Goal: Task Accomplishment & Management: Manage account settings

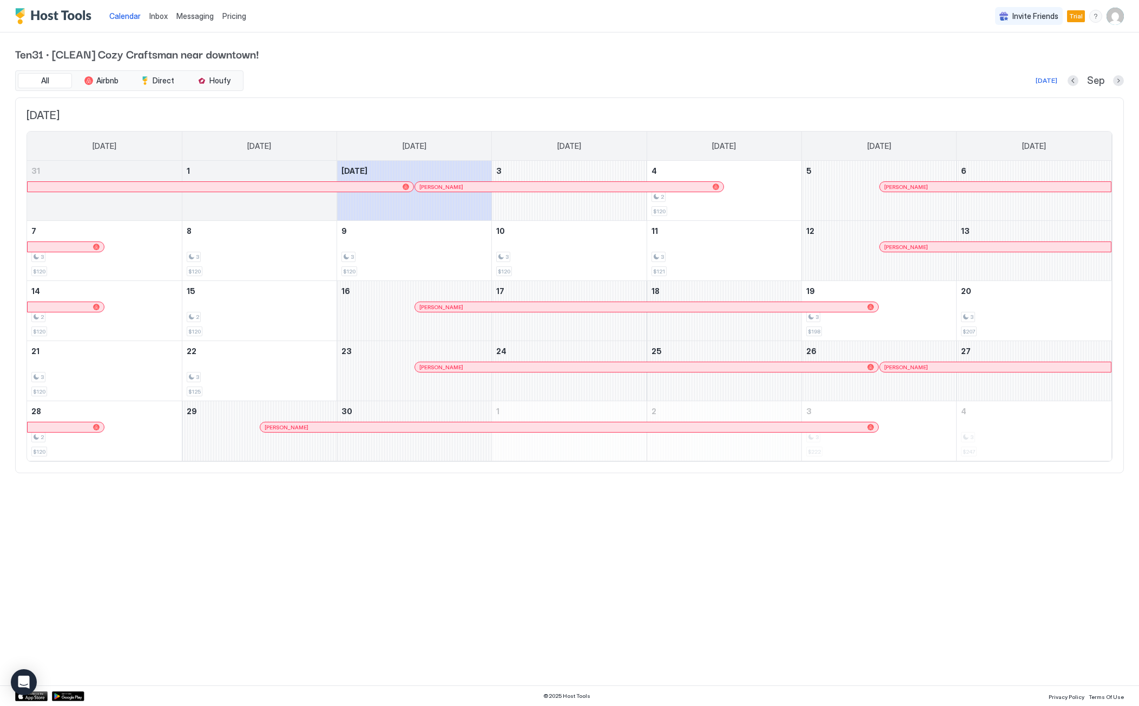
click at [619, 548] on div "Calendar Inbox Messaging Pricing Invite Friends Trial GH Ten31 · [CLEAN] Cozy C…" at bounding box center [569, 353] width 1139 height 706
click at [285, 251] on div "3 $120" at bounding box center [260, 250] width 146 height 51
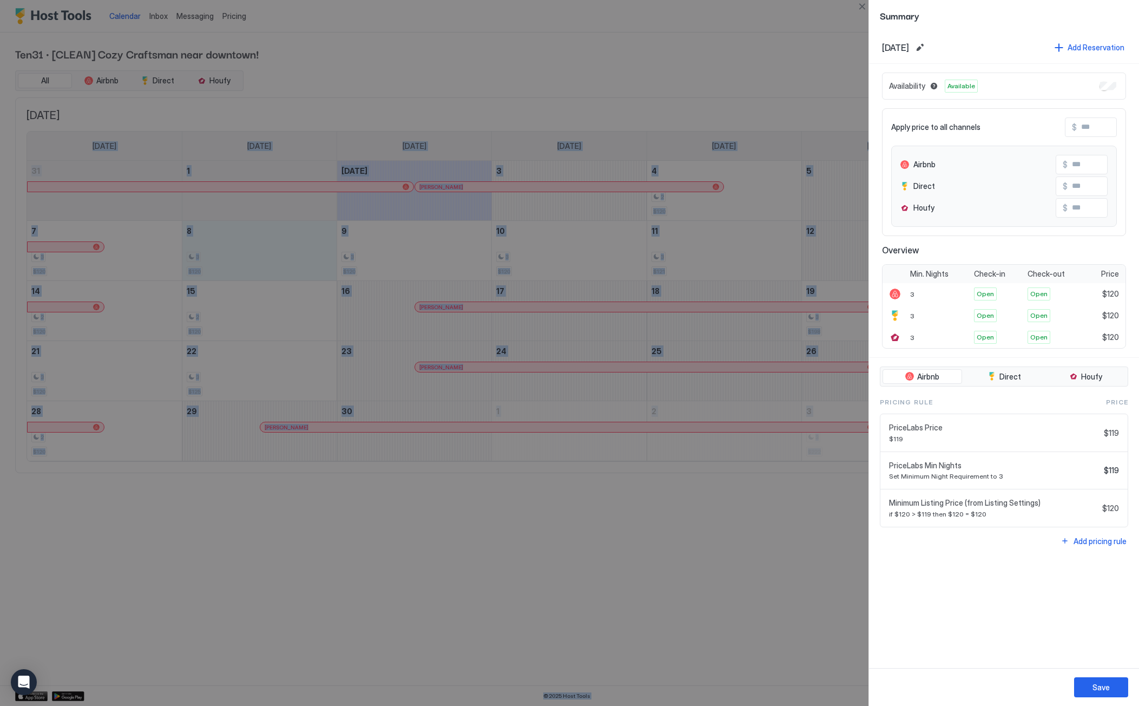
click at [721, 252] on div at bounding box center [569, 353] width 1139 height 706
click at [304, 267] on div at bounding box center [569, 353] width 1139 height 706
click at [245, 236] on div at bounding box center [569, 353] width 1139 height 706
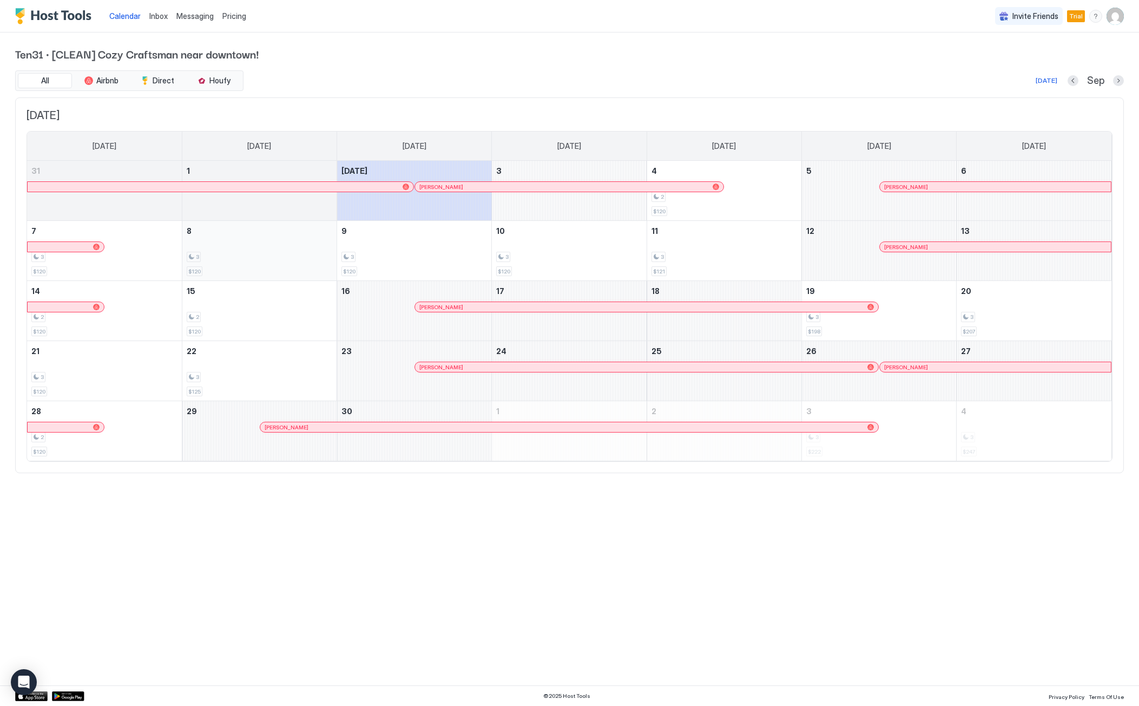
click at [253, 261] on div "3" at bounding box center [260, 257] width 146 height 10
click at [691, 252] on div "3" at bounding box center [725, 257] width 146 height 10
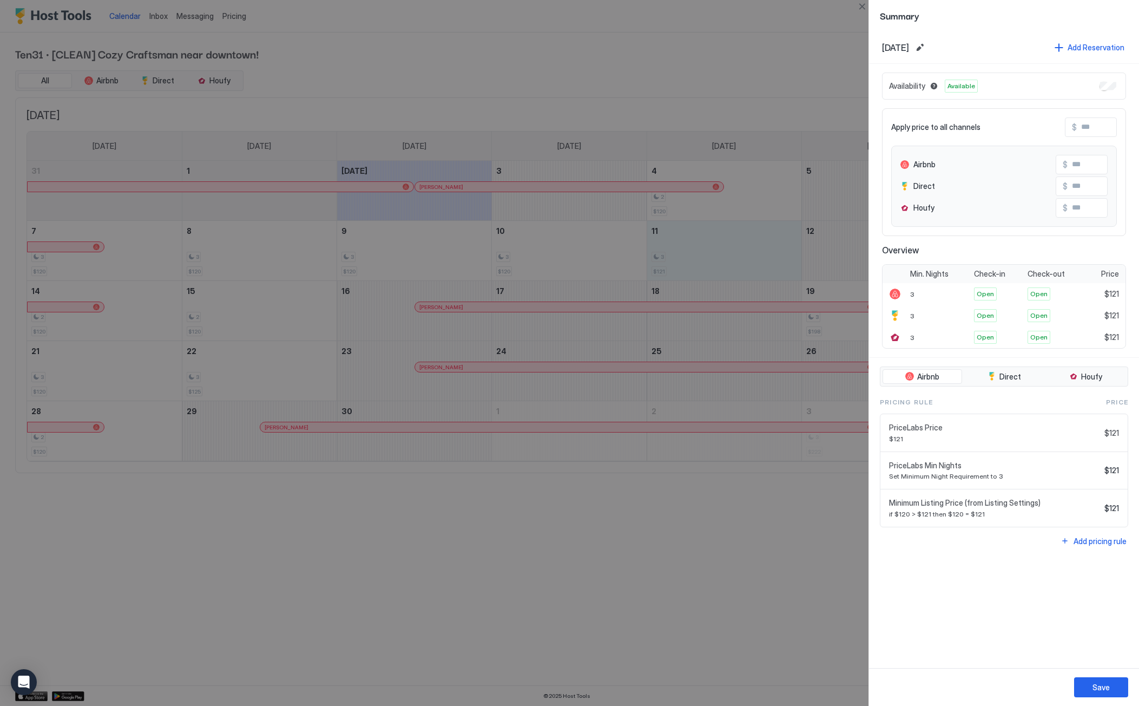
click at [909, 47] on span "[DATE]" at bounding box center [895, 47] width 27 height 11
click at [927, 47] on button "Edit date range" at bounding box center [920, 47] width 13 height 13
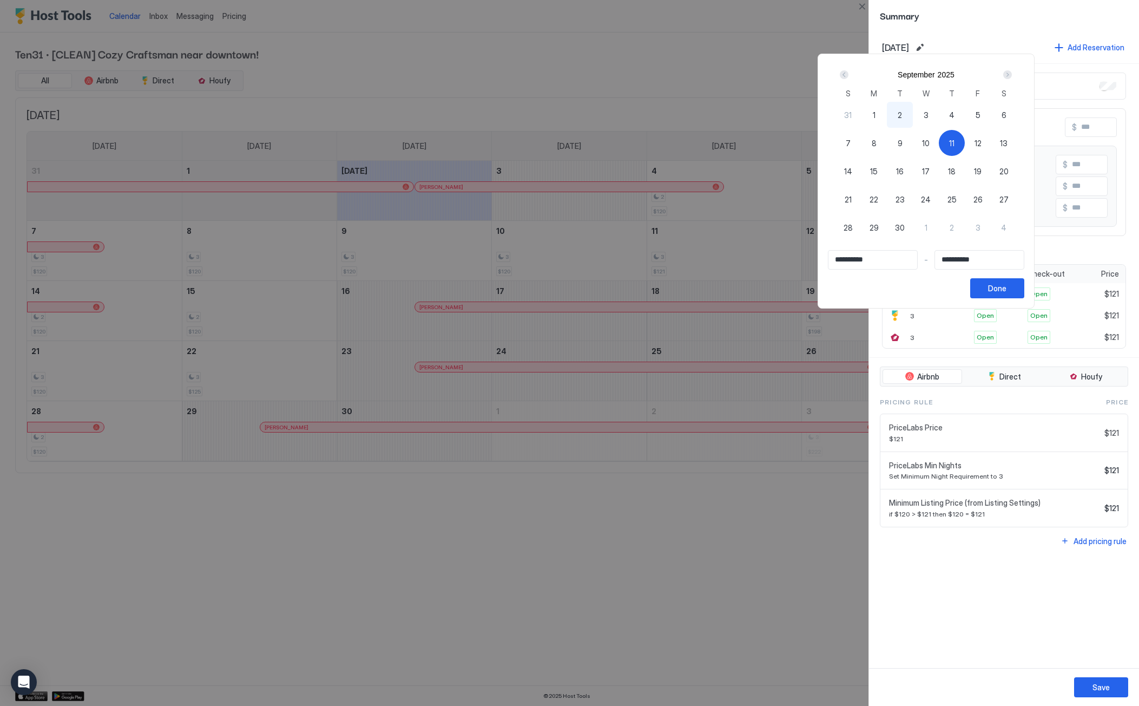
click at [887, 144] on div "8" at bounding box center [874, 143] width 26 height 26
type input "**********"
click at [1007, 283] on div "Done" at bounding box center [997, 288] width 18 height 11
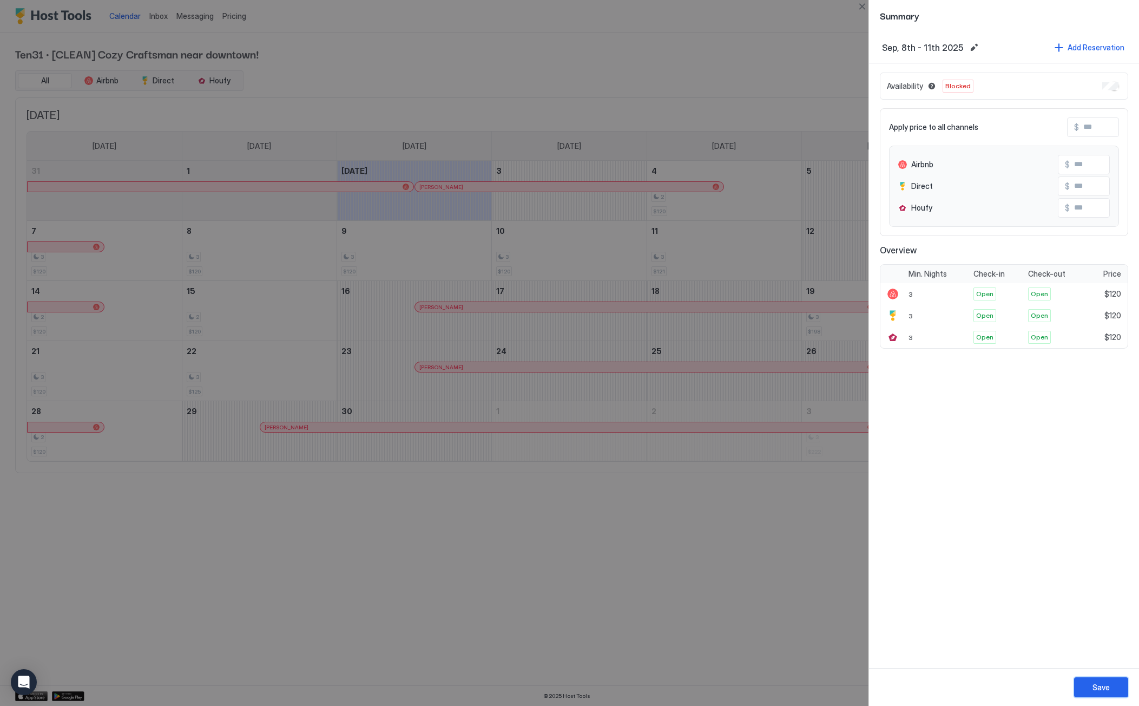
click at [1095, 688] on div "Save" at bounding box center [1101, 686] width 17 height 11
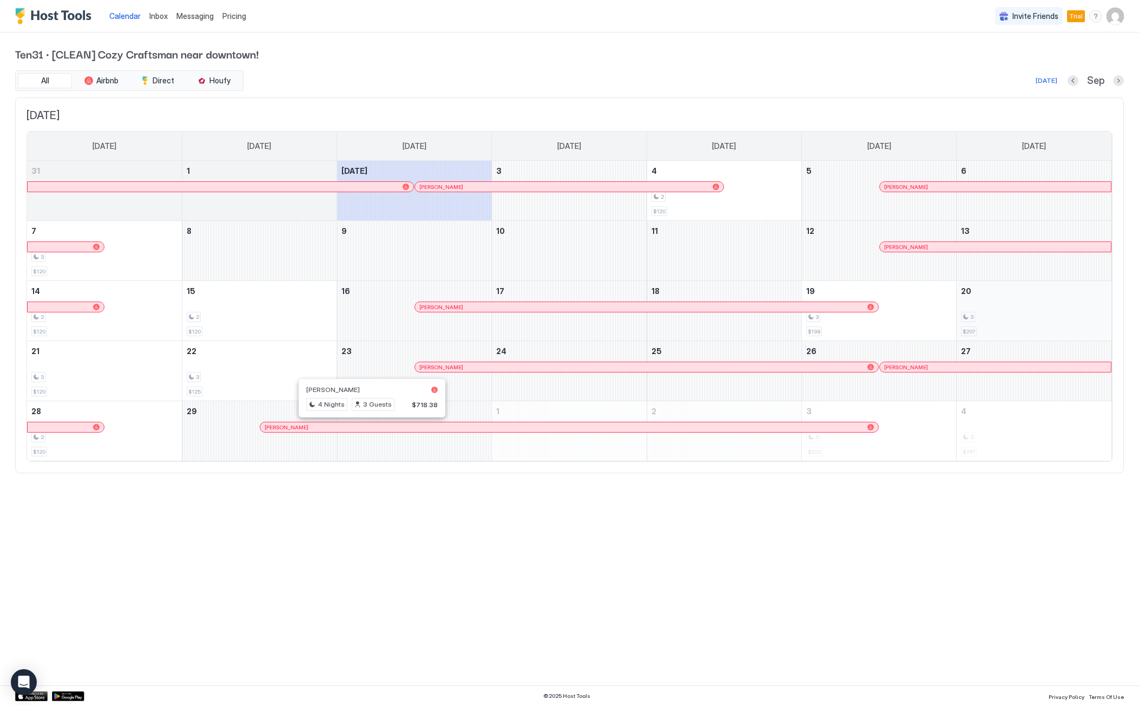
click at [999, 317] on div "3" at bounding box center [1034, 317] width 146 height 10
click at [1008, 312] on div "3" at bounding box center [1034, 317] width 146 height 10
click at [869, 330] on div "3 $198" at bounding box center [879, 310] width 146 height 51
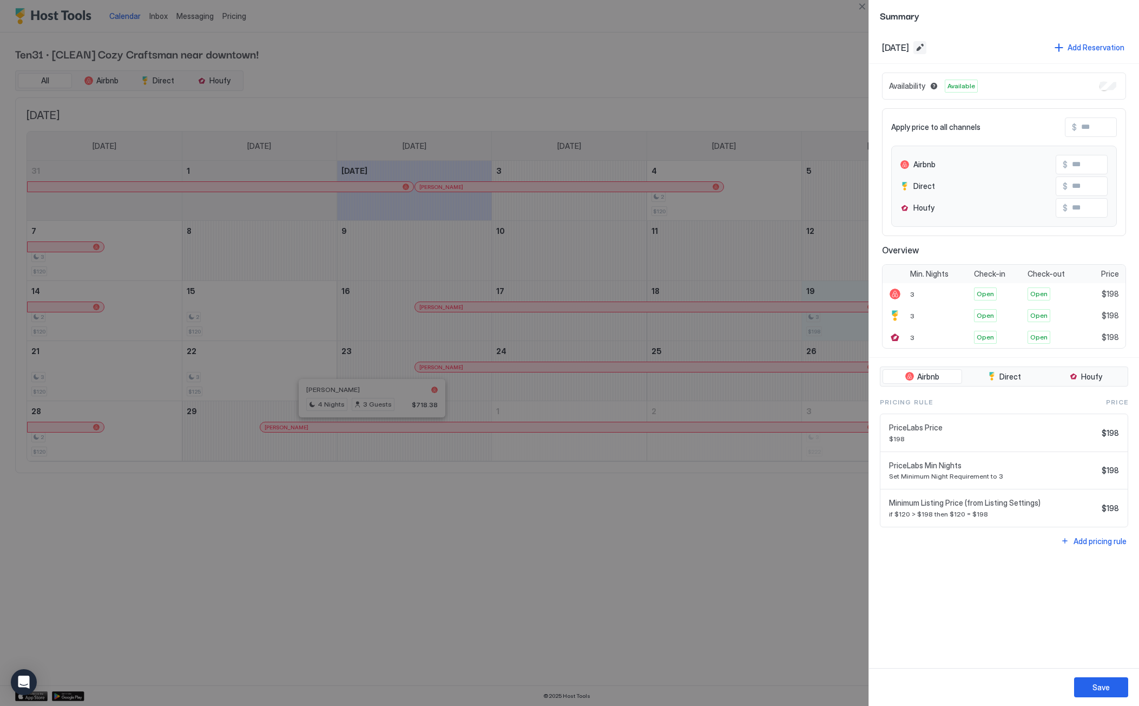
click at [927, 49] on button "Edit date range" at bounding box center [920, 47] width 13 height 13
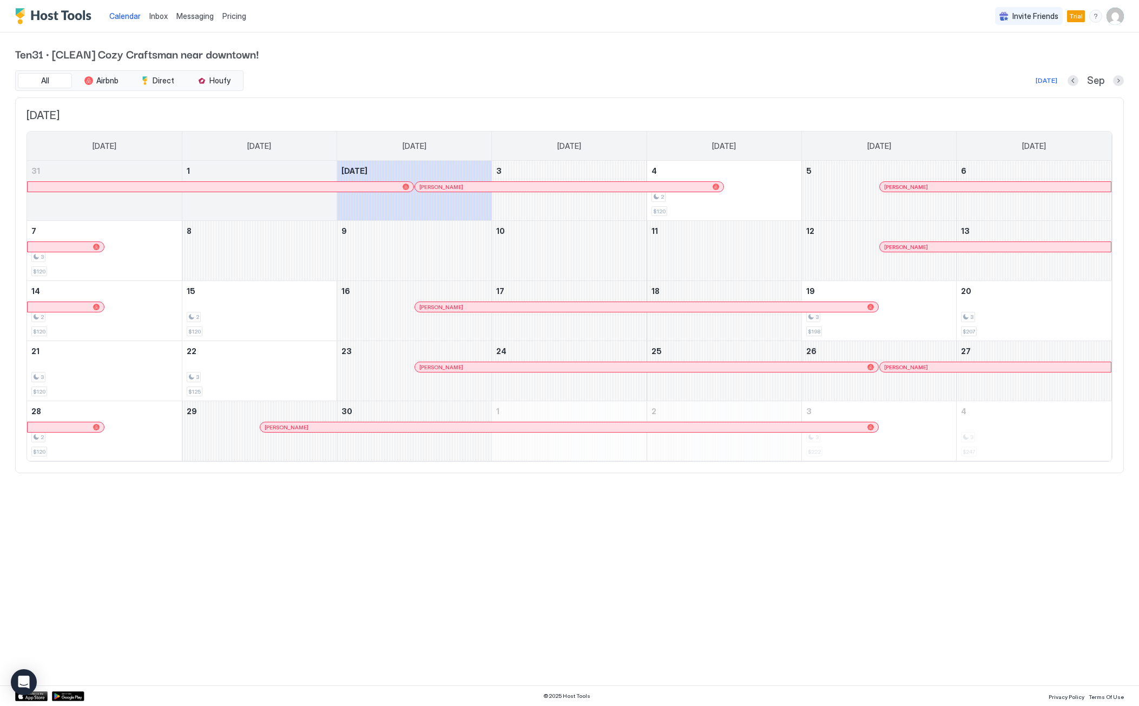
click at [830, 589] on div "Calendar Inbox Messaging Pricing Invite Friends Trial GH Ten31 · [CLEAN] Cozy C…" at bounding box center [569, 353] width 1139 height 706
click at [331, 541] on div "Calendar Inbox Messaging Pricing Invite Friends Trial GH Ten31 · [CLEAN] Cozy C…" at bounding box center [569, 353] width 1139 height 706
